Goal: Information Seeking & Learning: Compare options

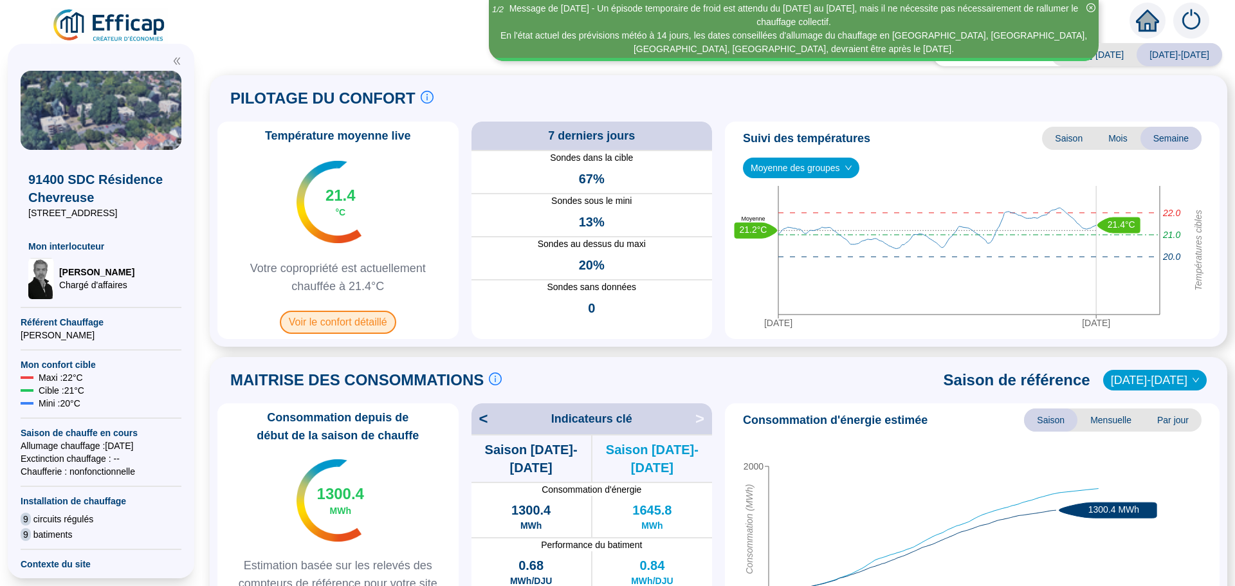
click at [352, 327] on span "Voir le confort détaillé" at bounding box center [338, 322] width 116 height 23
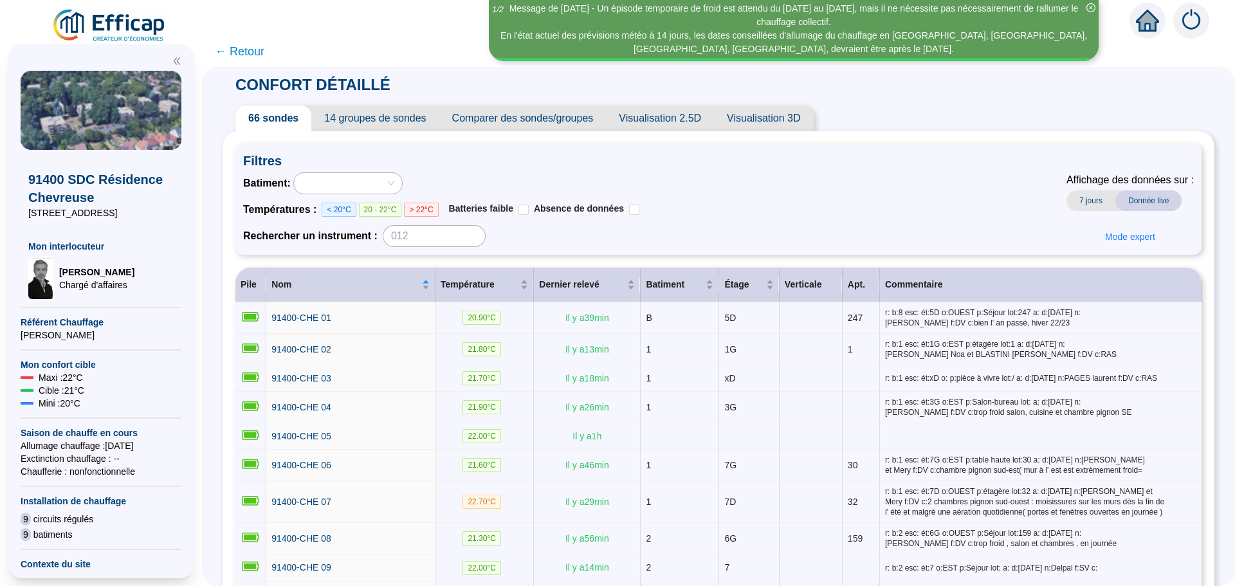
click at [563, 117] on span "Comparer des sondes/groupes" at bounding box center [522, 118] width 167 height 26
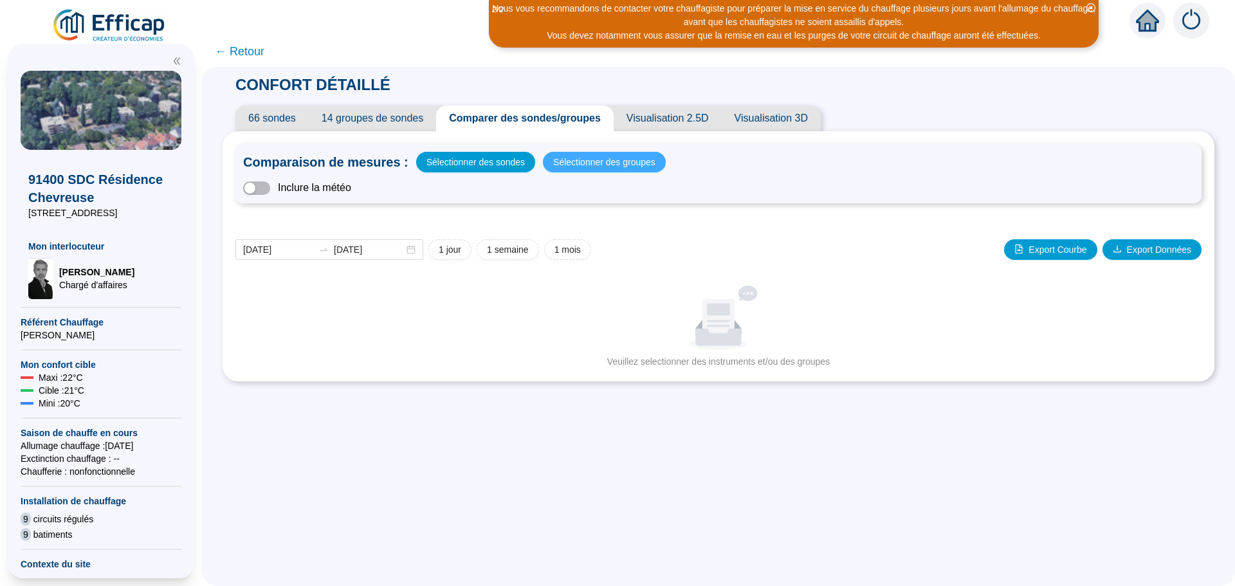
click at [571, 161] on span "Sélectionner des groupes" at bounding box center [604, 162] width 102 height 18
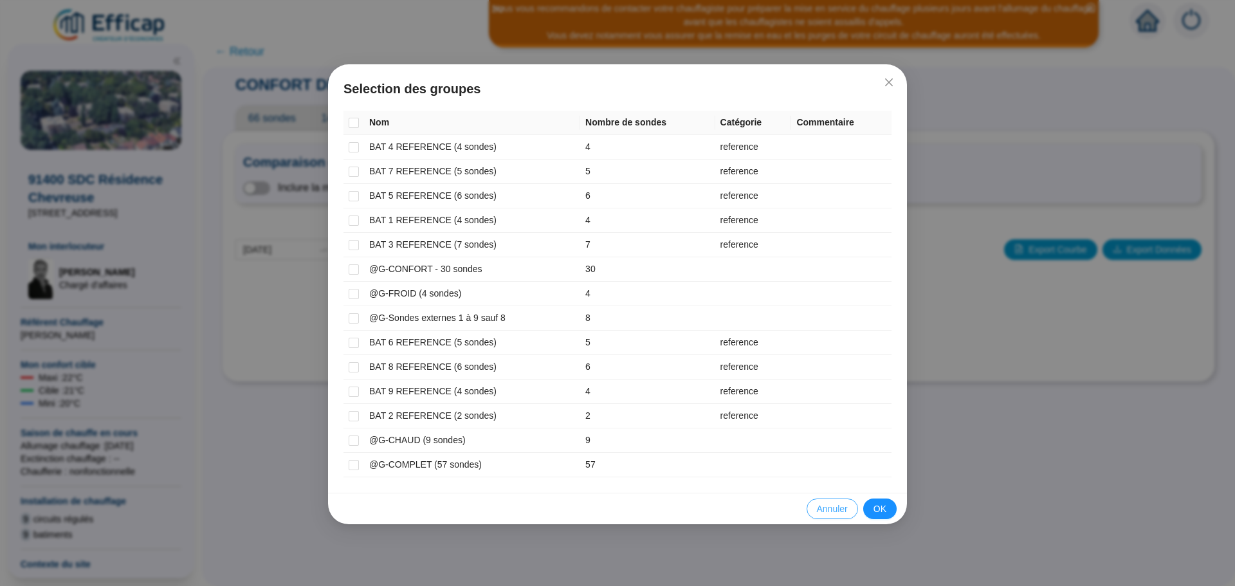
click at [835, 513] on span "Annuler" at bounding box center [832, 509] width 31 height 14
